Goal: Information Seeking & Learning: Compare options

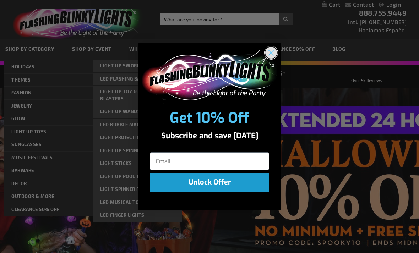
click at [270, 50] on circle "Close dialog" at bounding box center [272, 53] width 12 height 12
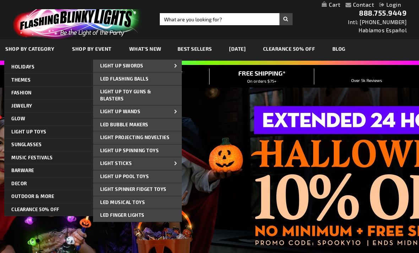
click at [156, 149] on span "Light Up Spinning Toys" at bounding box center [129, 151] width 59 height 6
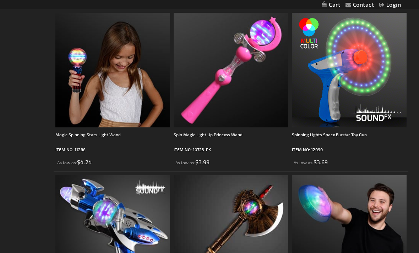
scroll to position [816, 0]
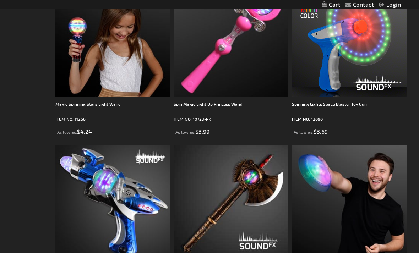
click at [72, 64] on img at bounding box center [112, 39] width 115 height 115
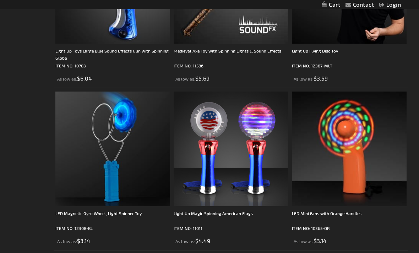
scroll to position [1033, 0]
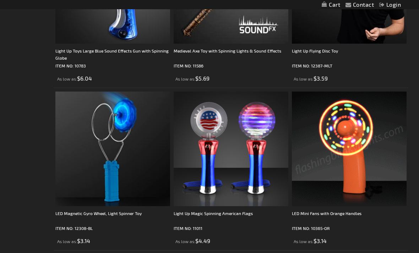
click at [379, 191] on img at bounding box center [349, 149] width 115 height 115
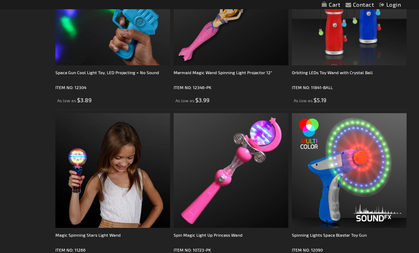
scroll to position [685, 0]
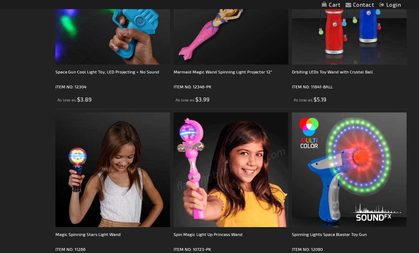
click at [253, 185] on img at bounding box center [231, 170] width 115 height 115
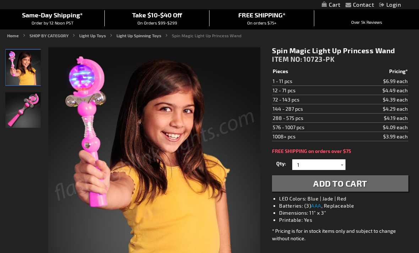
click at [15, 102] on img "LED Light Up Magic Spinning Princess Toy Wand" at bounding box center [23, 110] width 36 height 36
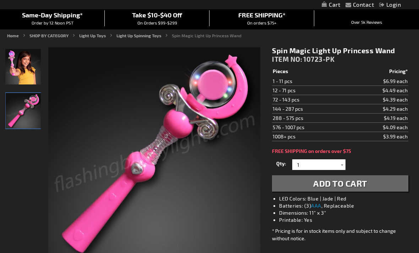
click at [13, 75] on img "Female displaying LED Light Up Magic Spinning Princess Toy Wand" at bounding box center [23, 67] width 36 height 36
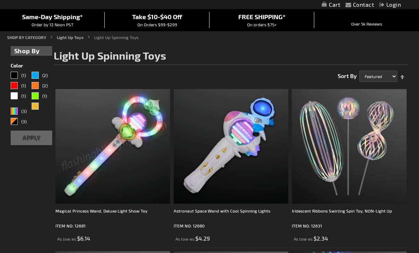
scroll to position [58, 0]
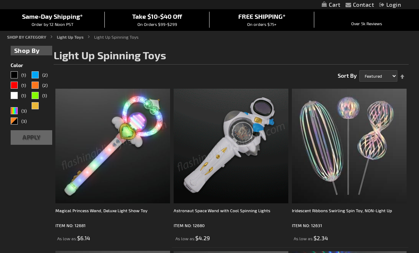
click at [241, 154] on img at bounding box center [231, 146] width 115 height 115
